Goal: Task Accomplishment & Management: Use online tool/utility

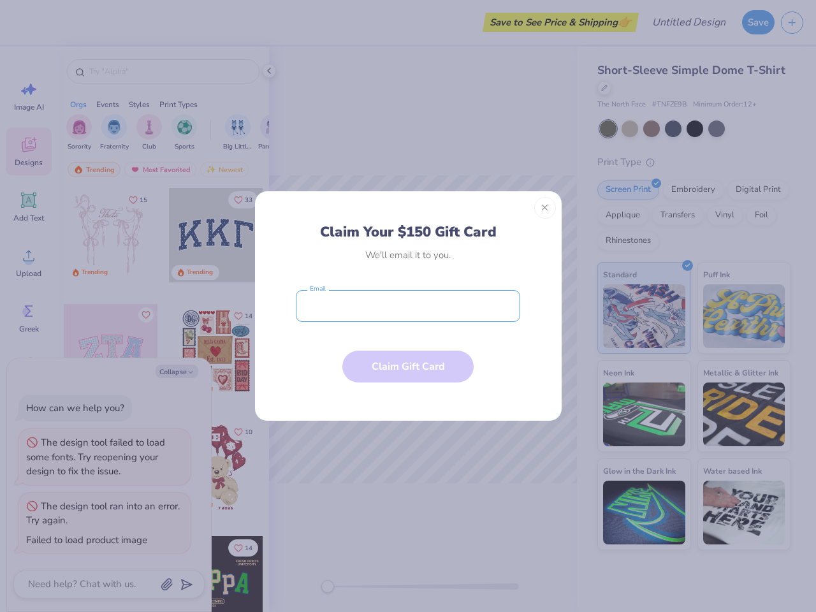
type textarea "x"
click at [408, 306] on input "email" at bounding box center [408, 306] width 224 height 32
click at [545, 208] on button "Close" at bounding box center [545, 208] width 22 height 22
